Goal: Information Seeking & Learning: Learn about a topic

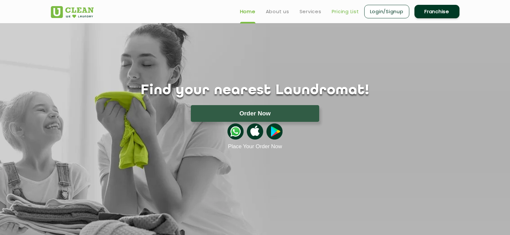
click at [344, 13] on link "Pricing List" at bounding box center [345, 12] width 27 height 8
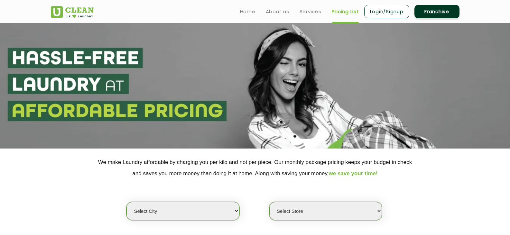
select select "0"
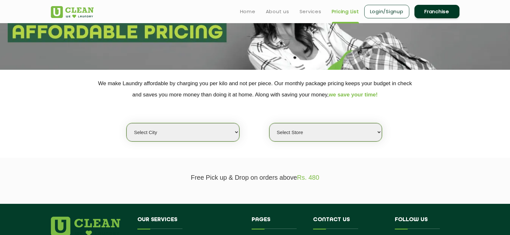
scroll to position [64, 0]
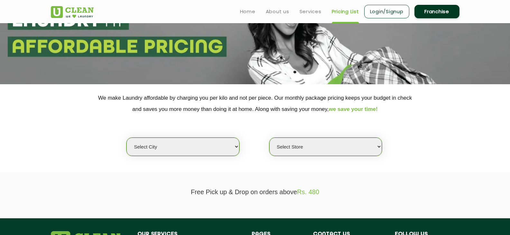
click at [236, 147] on select "Select city [GEOGRAPHIC_DATA] [GEOGRAPHIC_DATA] [GEOGRAPHIC_DATA] [GEOGRAPHIC_D…" at bounding box center [182, 147] width 113 height 18
click at [437, 163] on section "We make Laundry affordable by charging you per kilo and not per piece. Our mont…" at bounding box center [255, 128] width 510 height 88
click at [379, 146] on select "Select Store" at bounding box center [325, 147] width 113 height 18
click at [433, 149] on div "Select city [GEOGRAPHIC_DATA] [GEOGRAPHIC_DATA] [GEOGRAPHIC_DATA] [GEOGRAPHIC_D…" at bounding box center [255, 135] width 418 height 41
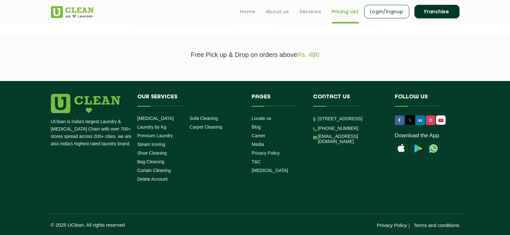
scroll to position [0, 0]
